Goal: Find specific page/section: Find specific page/section

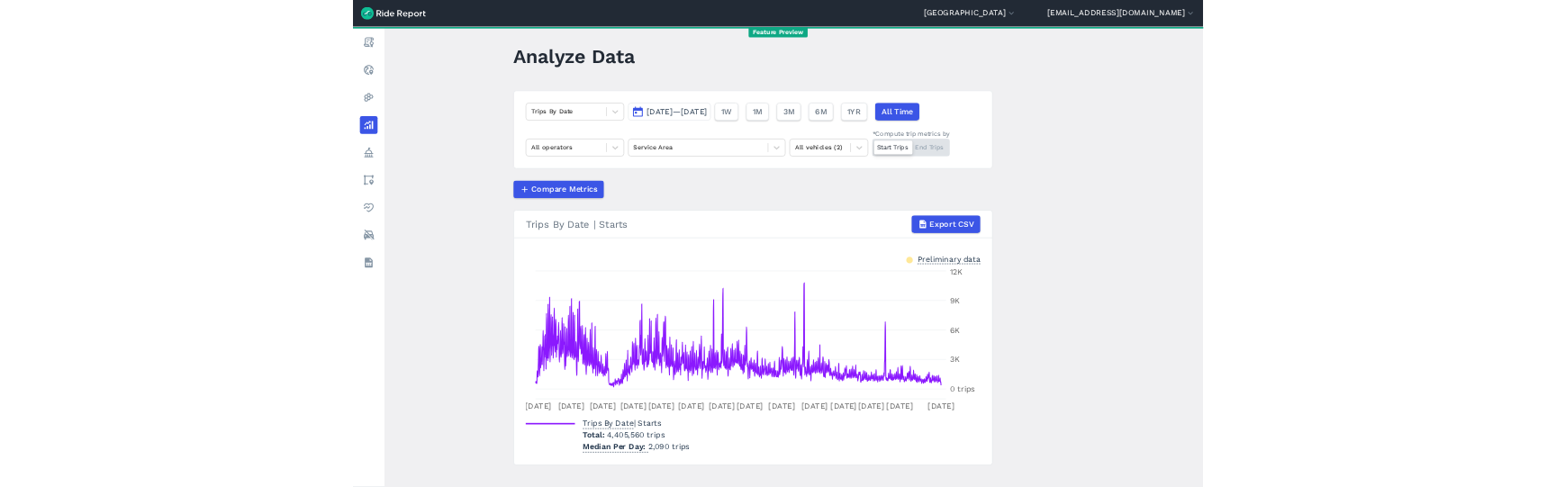
scroll to position [9, 0]
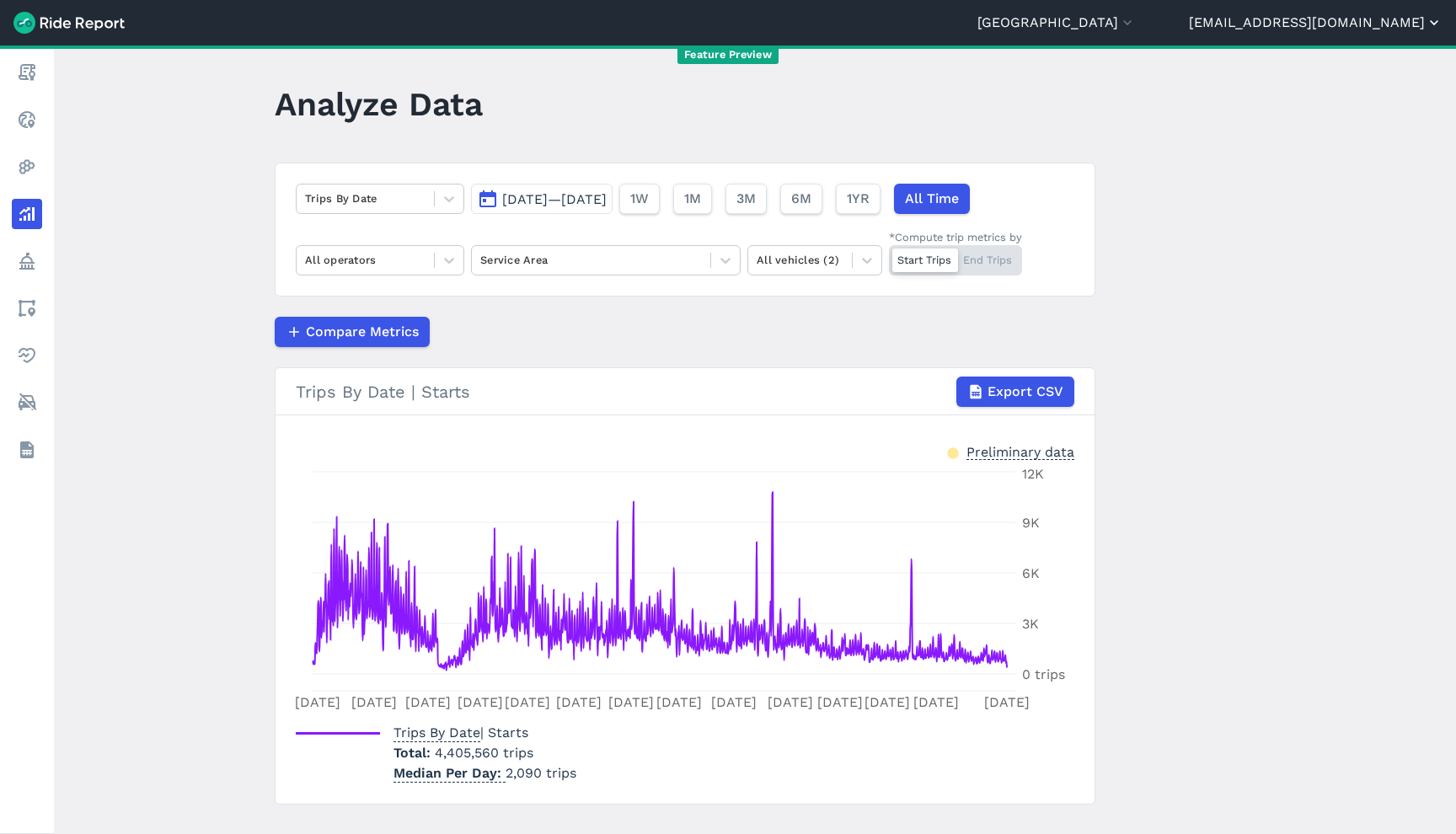
click at [1354, 17] on button "[EMAIL_ADDRESS][DOMAIN_NAME]" at bounding box center [1315, 23] width 254 height 21
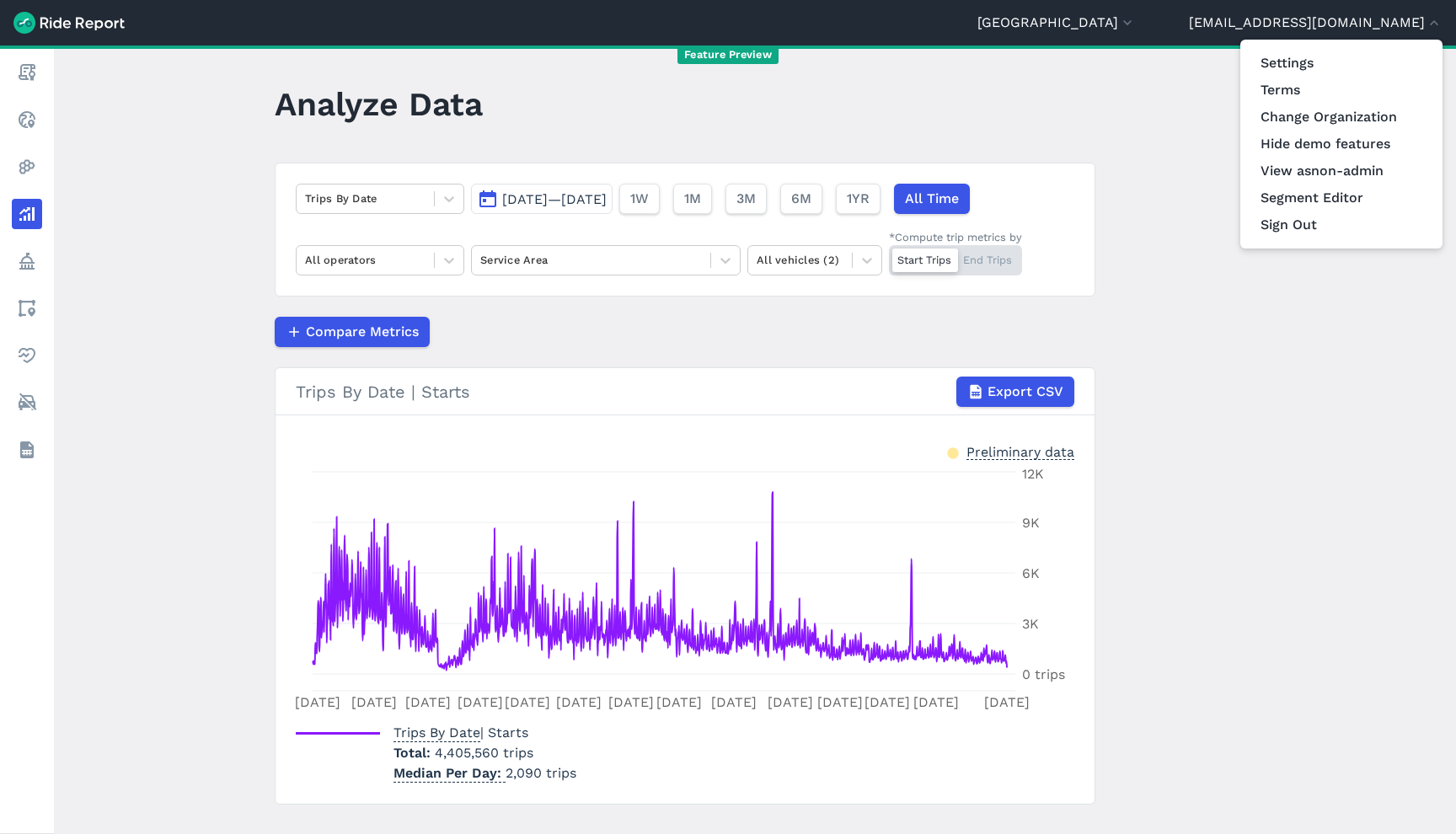
click at [1176, 28] on div at bounding box center [728, 417] width 1456 height 834
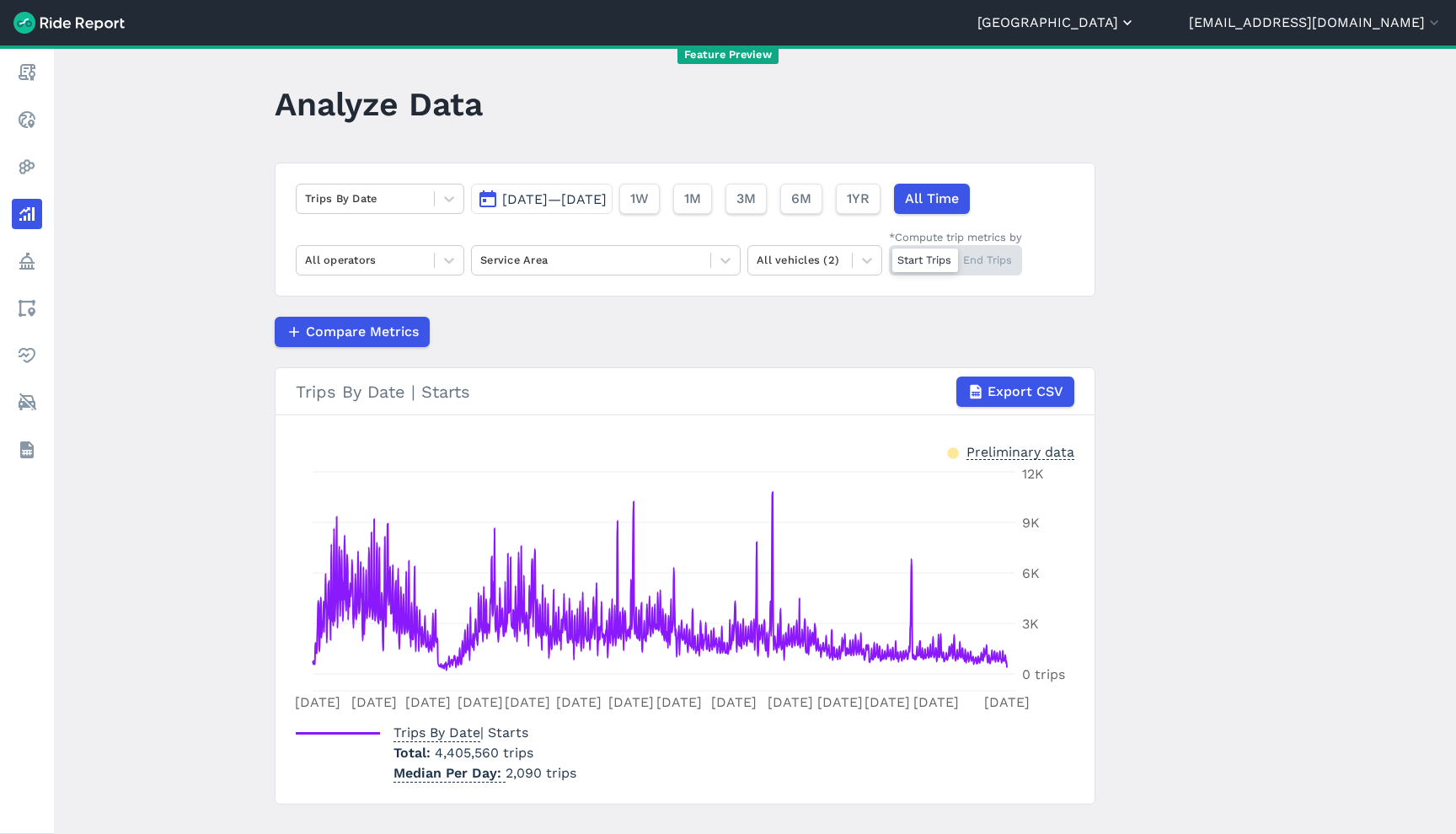
click at [1135, 26] on button "[GEOGRAPHIC_DATA]" at bounding box center [1056, 23] width 158 height 21
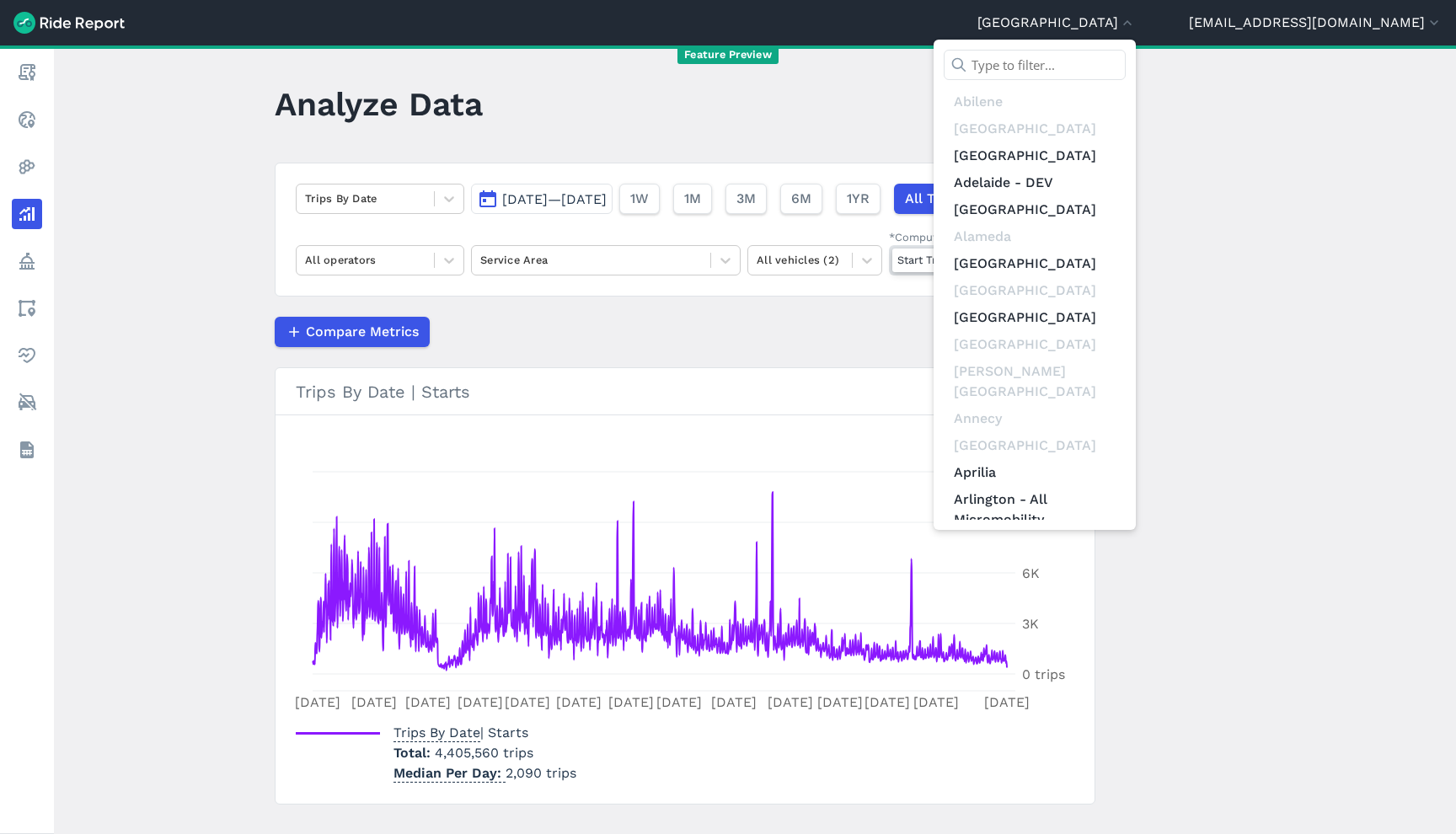
click at [1126, 69] on input "text" at bounding box center [1034, 65] width 182 height 30
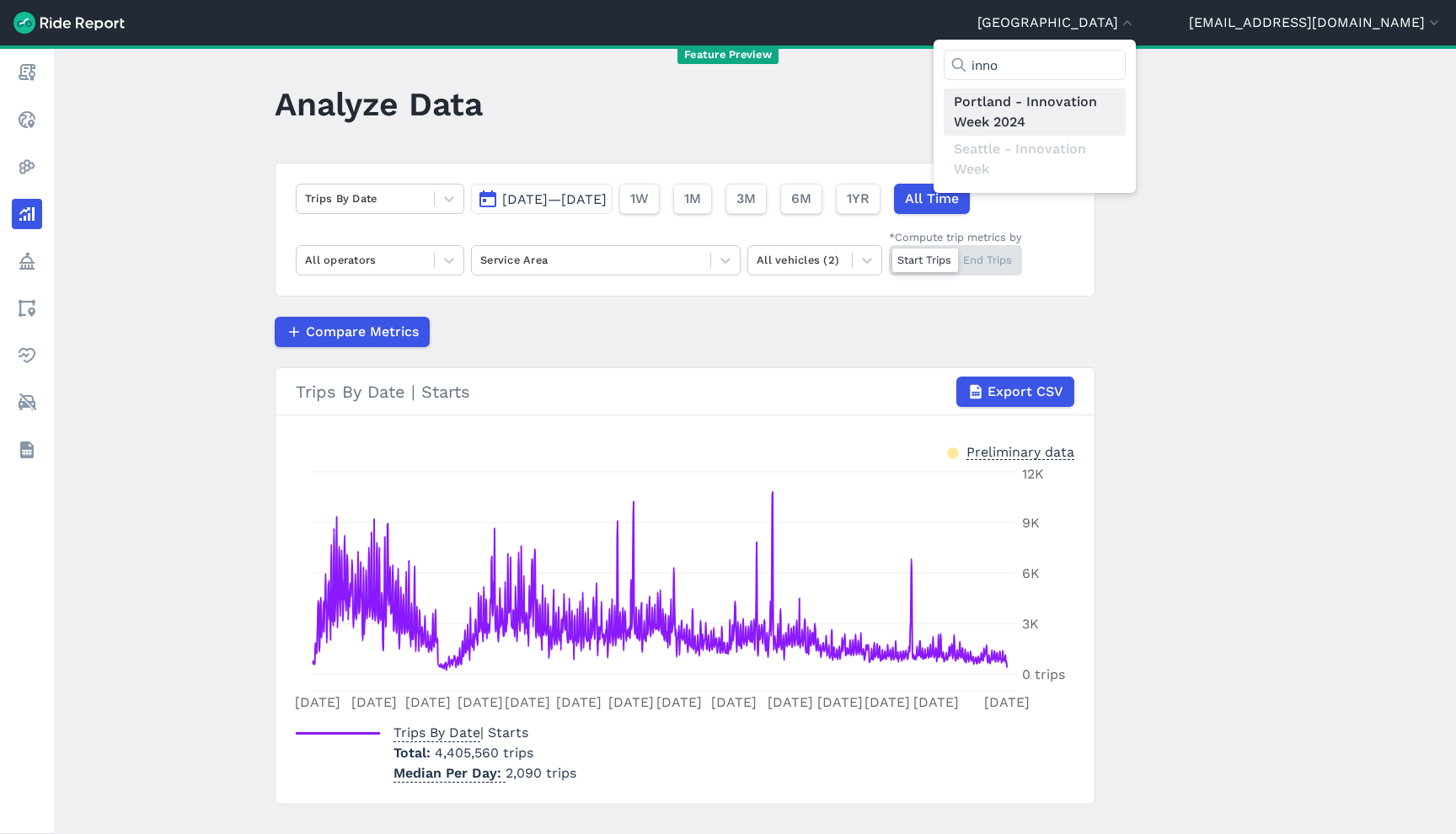
type input "inno"
click at [1122, 104] on link "Portland - Innovation Week 2024" at bounding box center [1034, 112] width 182 height 47
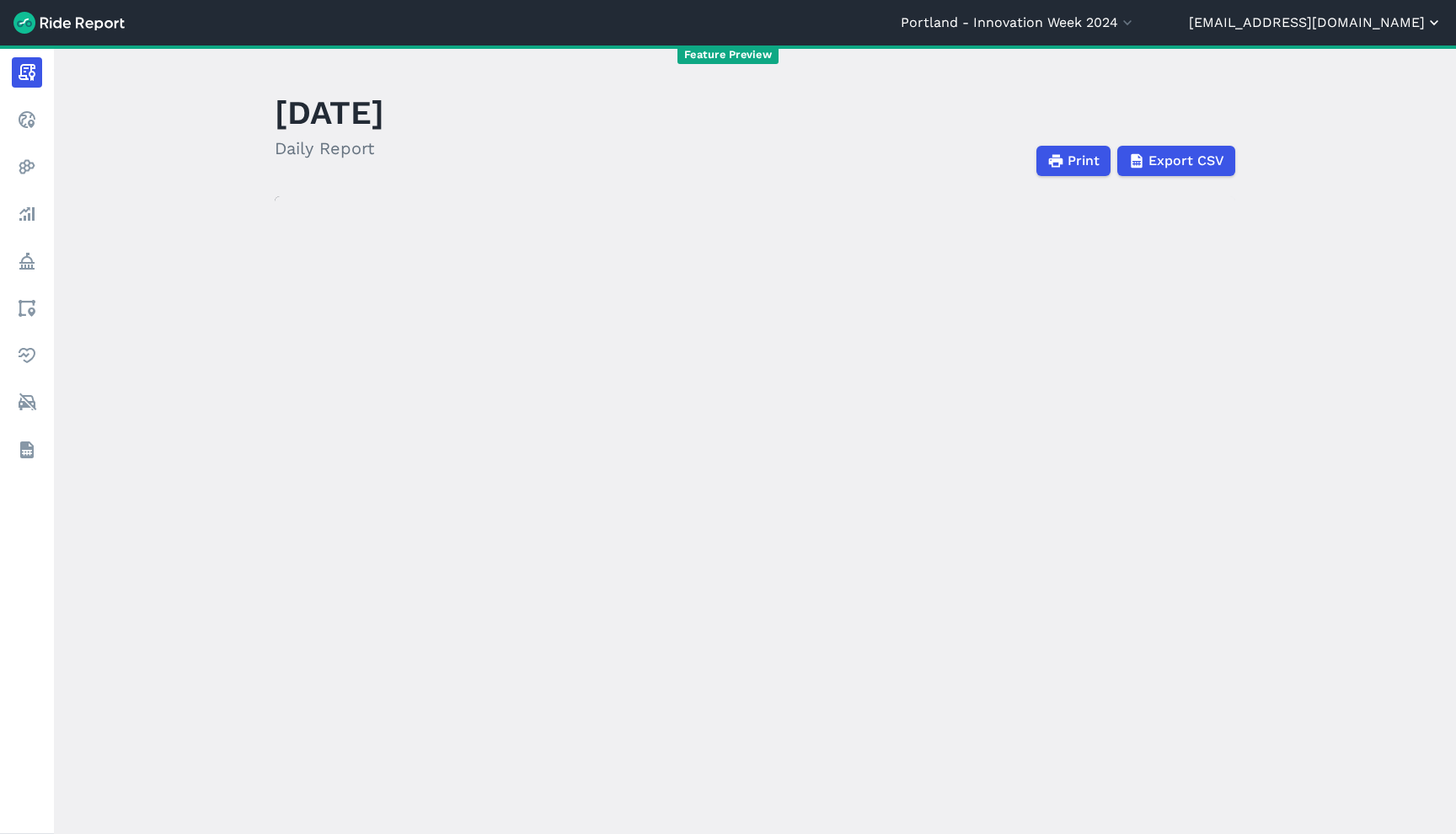
click at [1338, 30] on button "[EMAIL_ADDRESS][DOMAIN_NAME]" at bounding box center [1315, 23] width 254 height 21
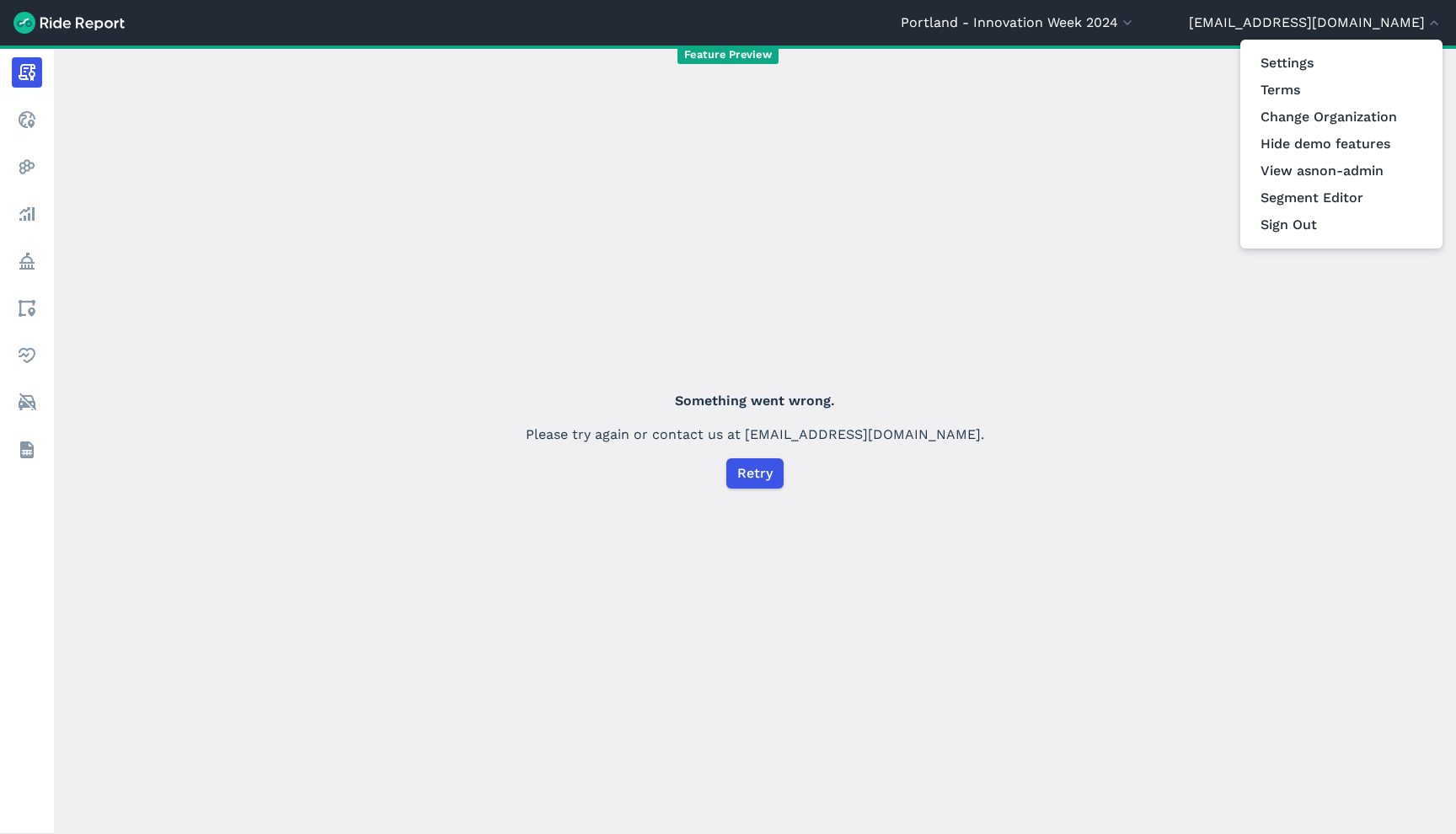
click at [1013, 201] on div at bounding box center [728, 417] width 1456 height 834
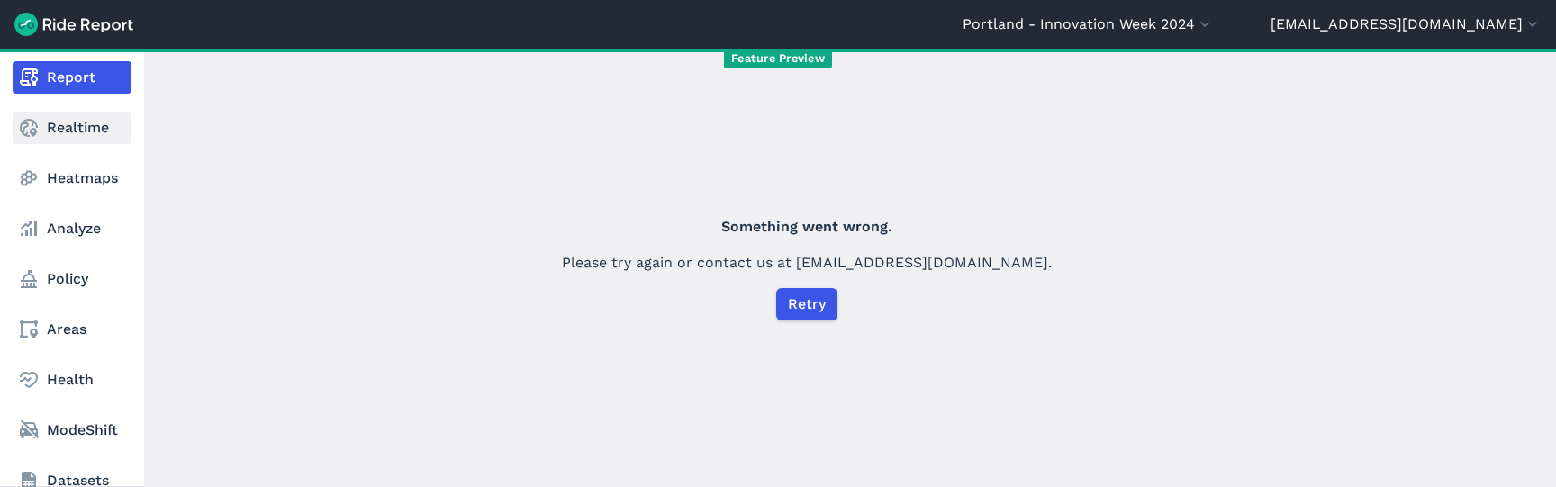
click at [45, 143] on link "Realtime" at bounding box center [72, 128] width 119 height 32
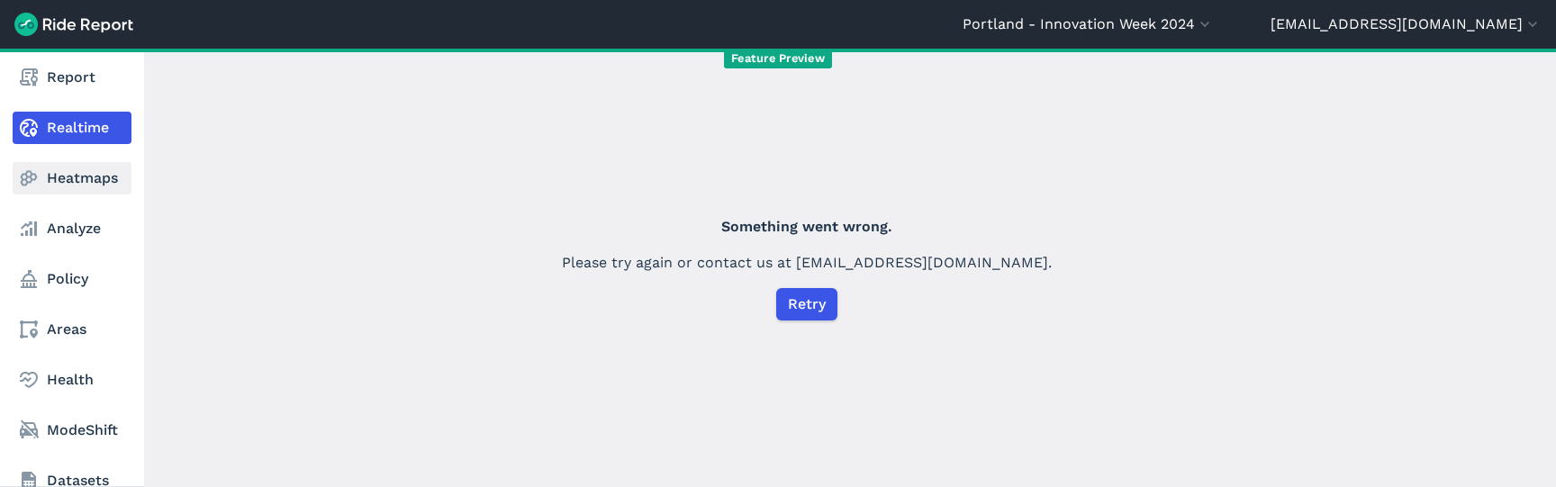
click at [51, 177] on link "Heatmaps" at bounding box center [72, 178] width 119 height 32
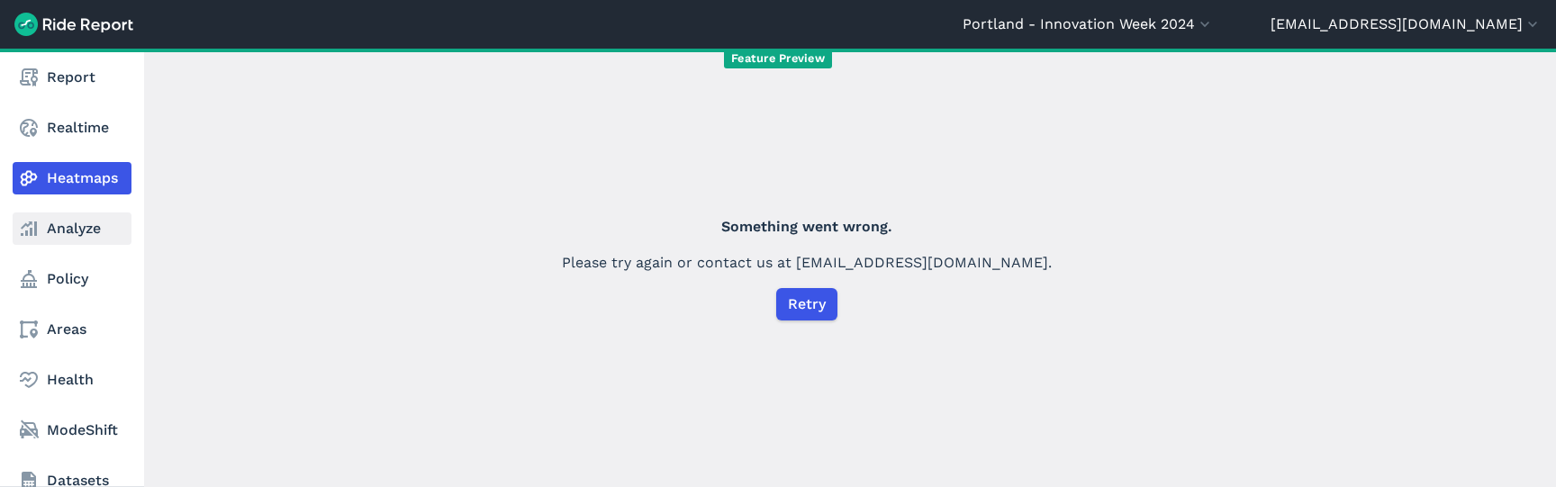
click at [76, 238] on link "Analyze" at bounding box center [72, 228] width 119 height 32
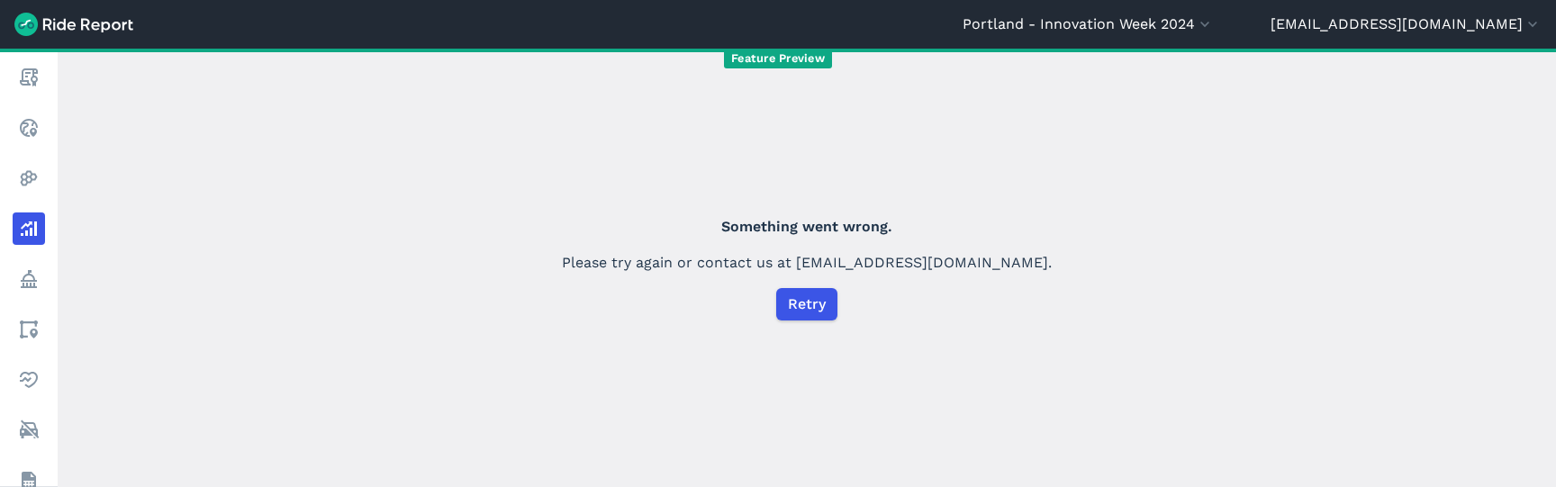
click at [1402, 12] on header "[GEOGRAPHIC_DATA] - Innovation Week 2024 [GEOGRAPHIC_DATA] [GEOGRAPHIC_DATA] [G…" at bounding box center [778, 24] width 1556 height 49
click at [1409, 23] on button "[EMAIL_ADDRESS][DOMAIN_NAME]" at bounding box center [1405, 25] width 271 height 22
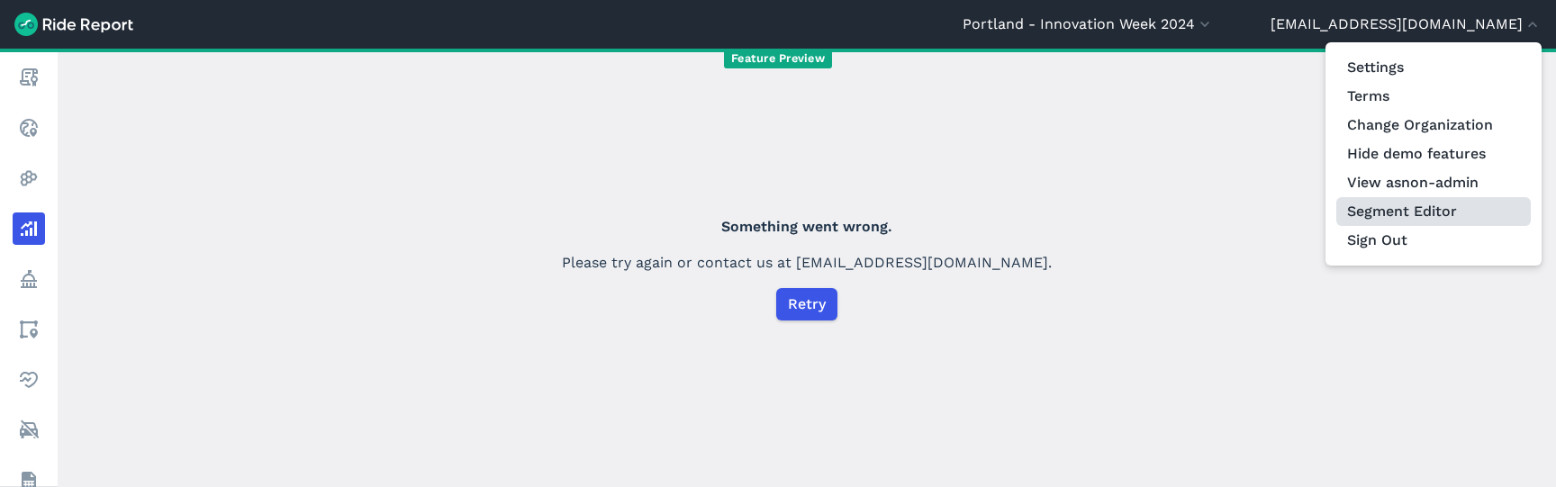
click at [1409, 216] on link "Segment Editor" at bounding box center [1433, 211] width 194 height 29
